Goal: Task Accomplishment & Management: Use online tool/utility

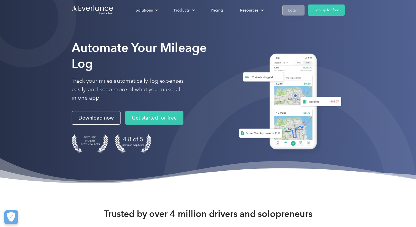
click at [304, 7] on link "Login" at bounding box center [294, 10] width 22 height 10
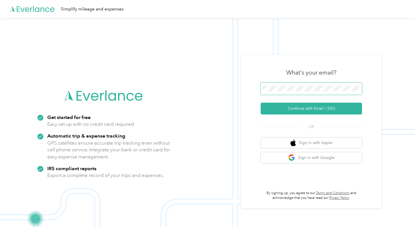
click at [308, 94] on span at bounding box center [310, 88] width 101 height 12
click at [301, 106] on button "Continue with Email / SSO" at bounding box center [310, 109] width 101 height 12
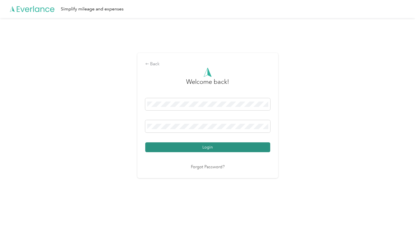
click at [212, 145] on button "Login" at bounding box center [207, 147] width 125 height 10
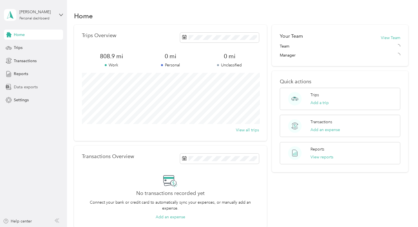
click at [30, 84] on span "Data exports" at bounding box center [26, 87] width 24 height 6
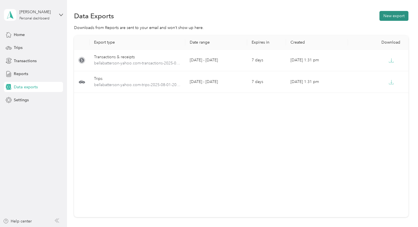
click at [387, 18] on button "New export" at bounding box center [393, 16] width 29 height 10
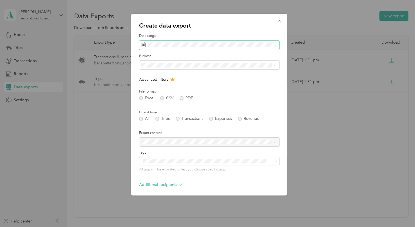
click at [174, 48] on span at bounding box center [209, 45] width 140 height 10
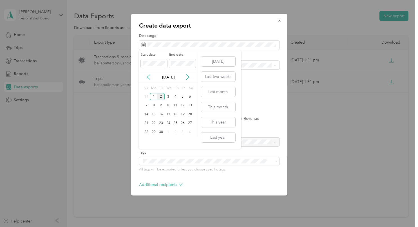
click at [147, 74] on icon at bounding box center [149, 77] width 6 height 6
drag, startPoint x: 184, startPoint y: 96, endPoint x: 150, endPoint y: 131, distance: 48.1
click at [149, 134] on div "Su Mo Tu We Th Fr Sa 27 28 29 30 31 1 2 3 4 5 6 7 8 9 10 11 12 13 14 15 16 17 1…" at bounding box center [168, 114] width 51 height 61
click at [182, 95] on div "1" at bounding box center [182, 96] width 7 height 7
click at [145, 142] on div "31" at bounding box center [146, 140] width 7 height 7
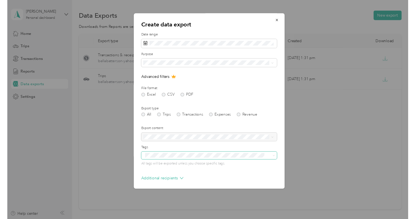
scroll to position [22, 0]
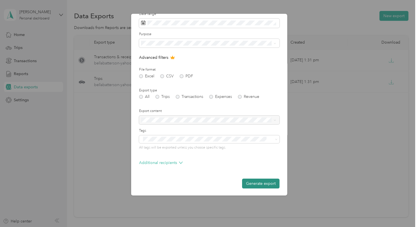
click at [250, 181] on button "Generate export" at bounding box center [260, 184] width 37 height 10
